Goal: Task Accomplishment & Management: Use online tool/utility

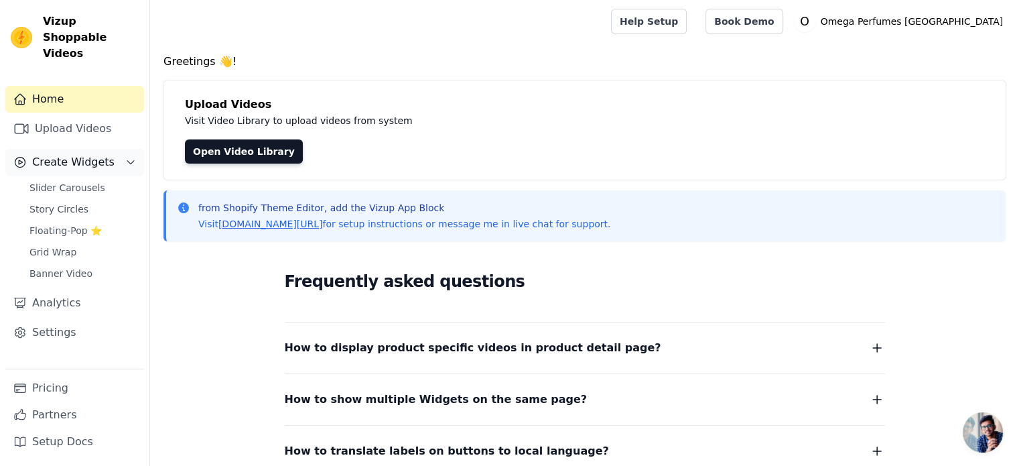
click at [56, 154] on span "Create Widgets" at bounding box center [73, 162] width 82 height 16
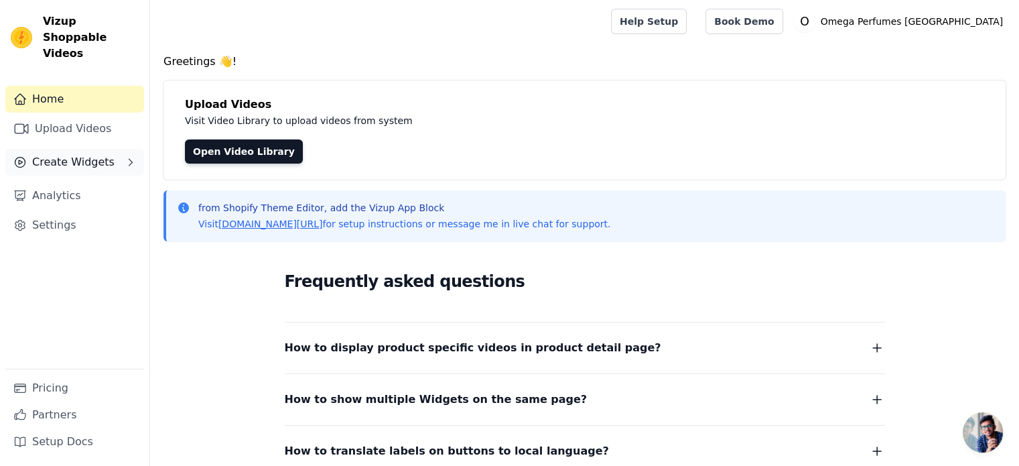
click at [63, 154] on span "Create Widgets" at bounding box center [73, 162] width 82 height 16
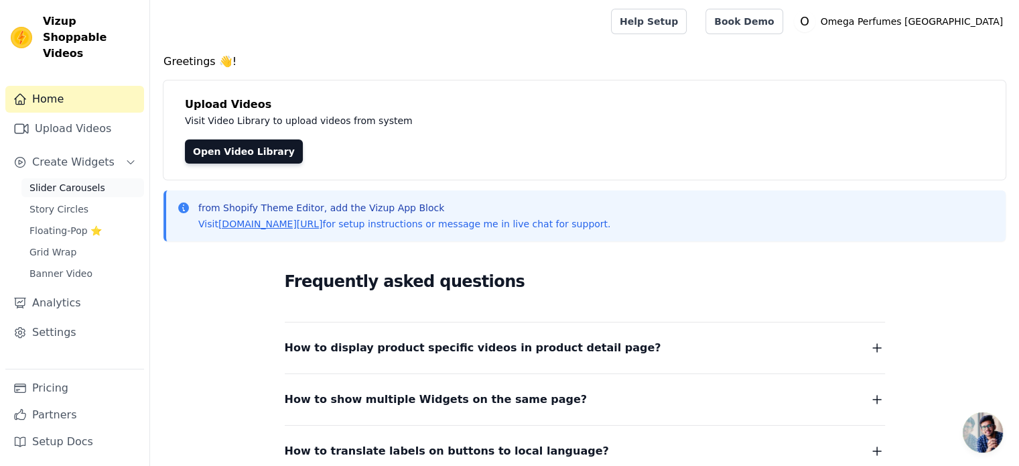
click at [56, 181] on span "Slider Carousels" at bounding box center [67, 187] width 76 height 13
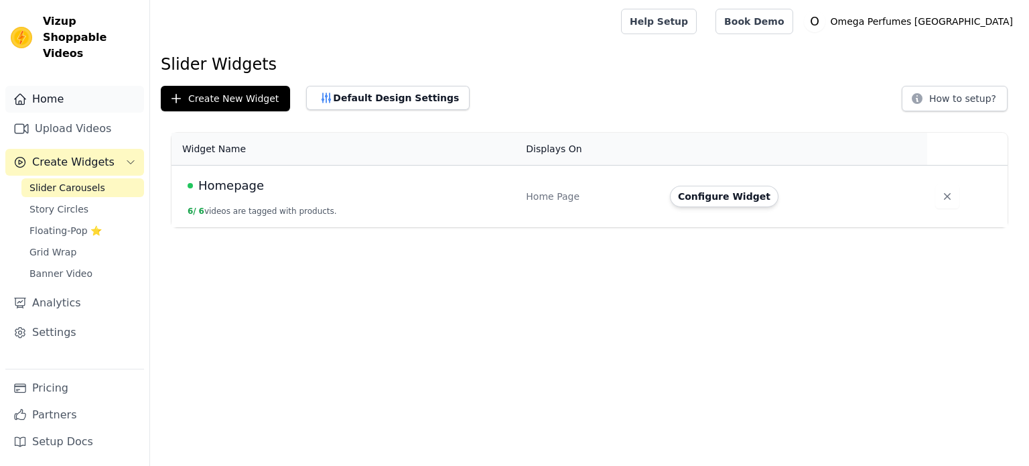
click at [55, 89] on link "Home" at bounding box center [74, 99] width 139 height 27
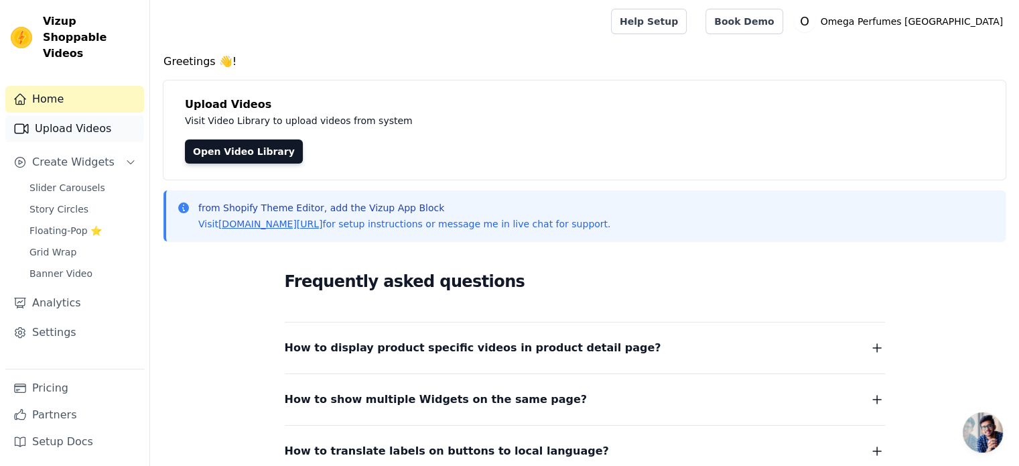
click at [62, 115] on link "Upload Videos" at bounding box center [74, 128] width 139 height 27
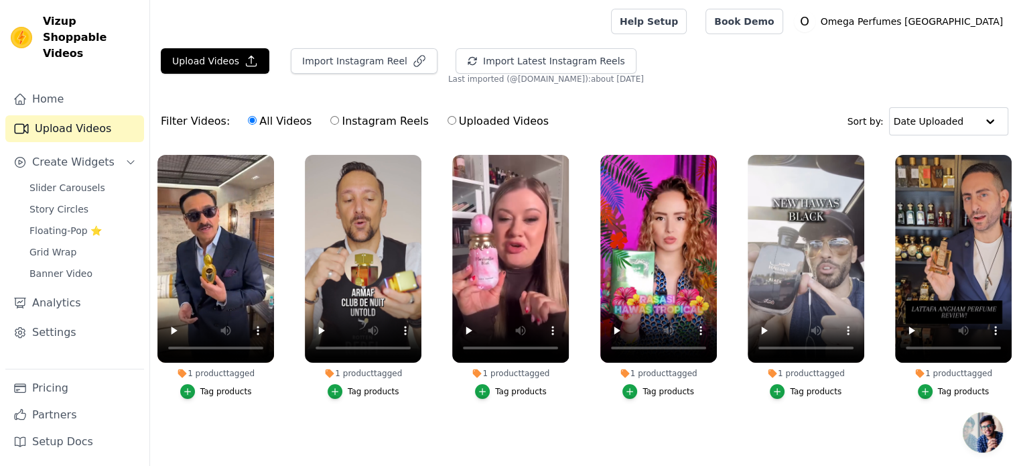
click at [736, 415] on ul "1 product tagged Tag products 1 product tagged Tag products 1 product tagged Ta…" at bounding box center [584, 300] width 869 height 307
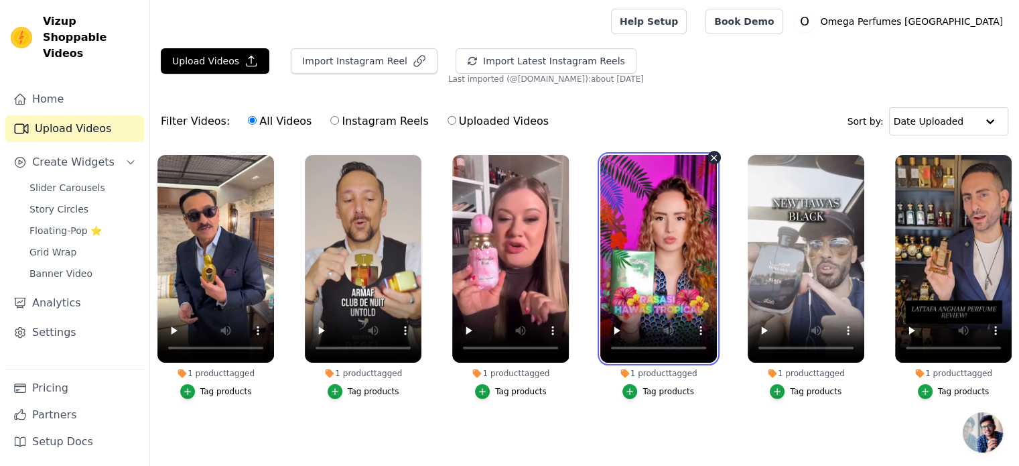
click at [656, 248] on video at bounding box center [658, 259] width 117 height 208
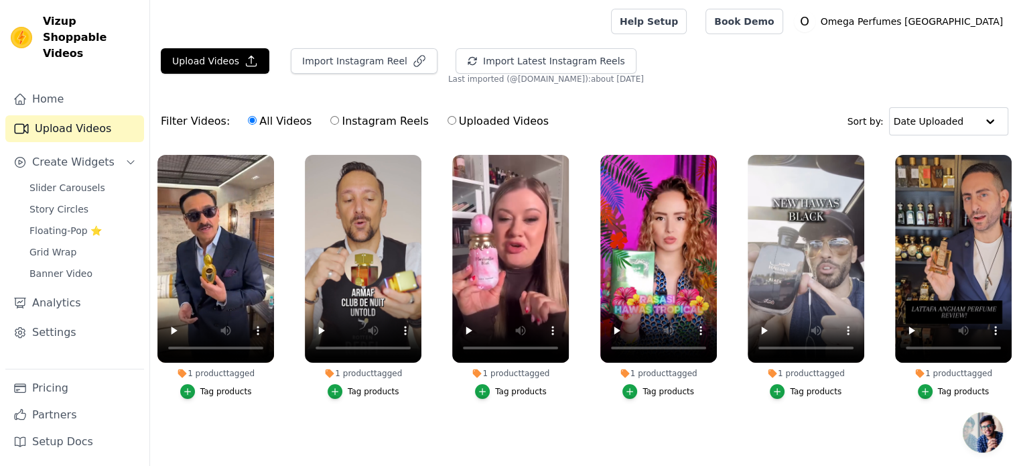
click at [328, 130] on div "All Videos Instagram Reels Uploaded Videos" at bounding box center [398, 121] width 316 height 31
click at [58, 181] on span "Slider Carousels" at bounding box center [67, 187] width 76 height 13
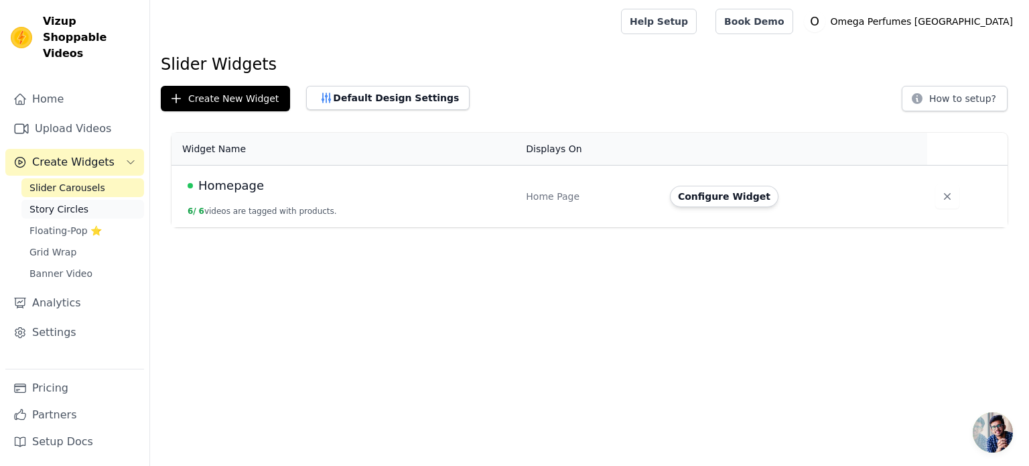
click at [56, 202] on span "Story Circles" at bounding box center [58, 208] width 59 height 13
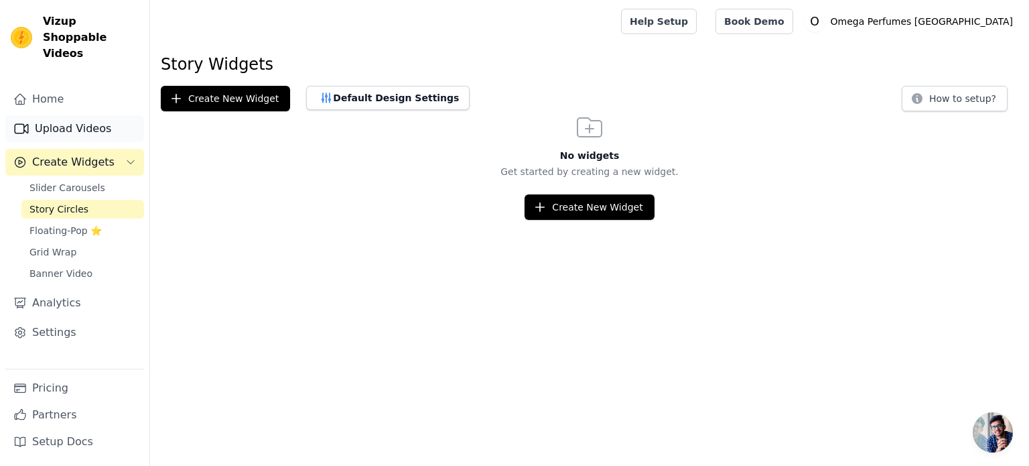
click at [62, 115] on link "Upload Videos" at bounding box center [74, 128] width 139 height 27
